Goal: Information Seeking & Learning: Learn about a topic

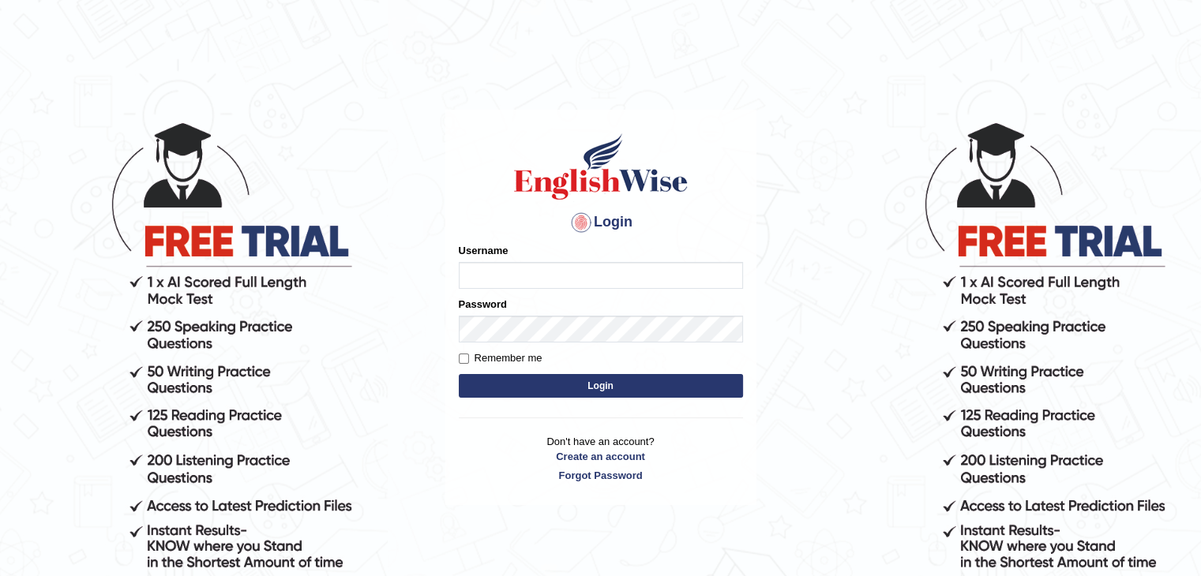
type input "Ravivinoth93"
click at [586, 388] on button "Login" at bounding box center [601, 386] width 284 height 24
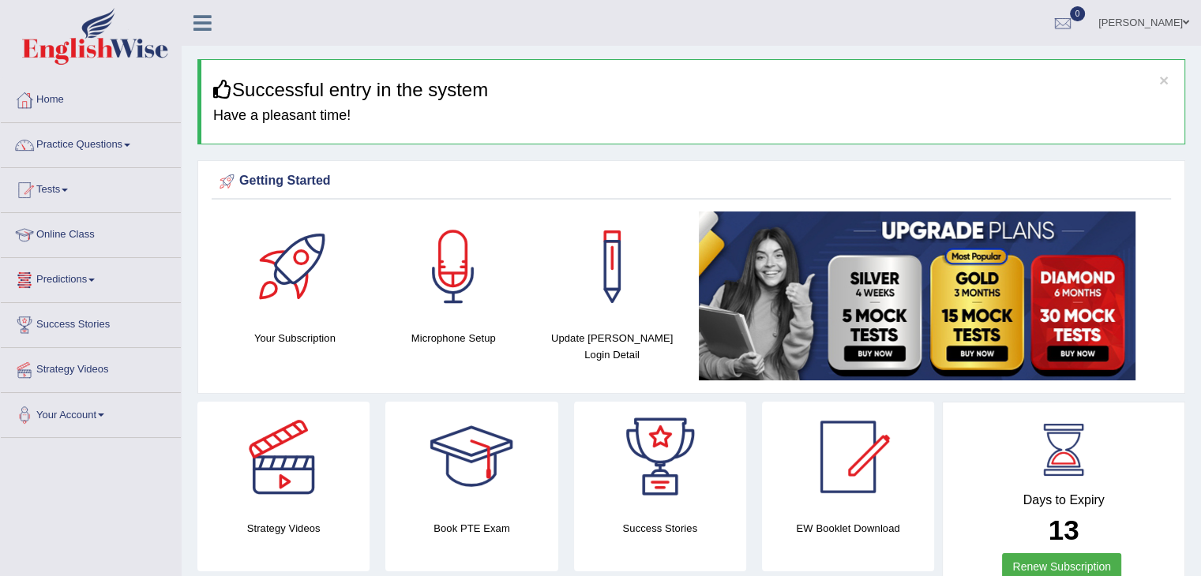
click at [70, 239] on link "Online Class" at bounding box center [91, 232] width 180 height 39
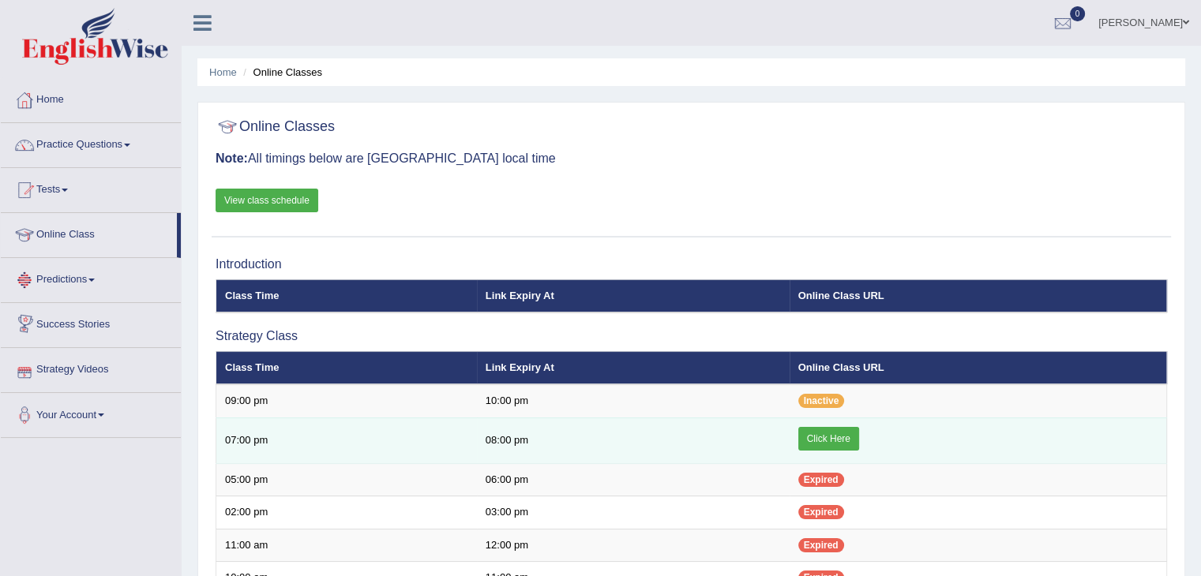
click at [837, 430] on link "Click Here" at bounding box center [828, 439] width 61 height 24
